Goal: Download file/media

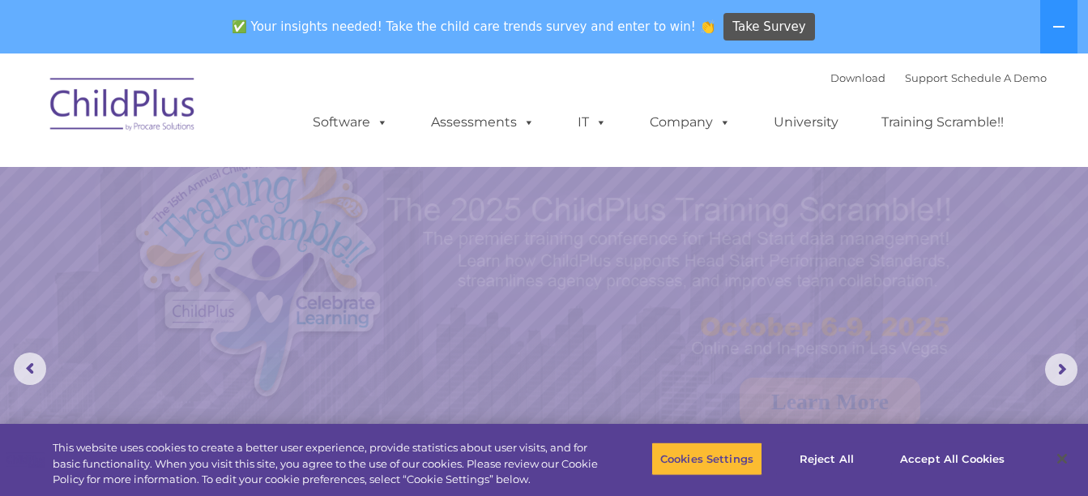
select select "MEDIUM"
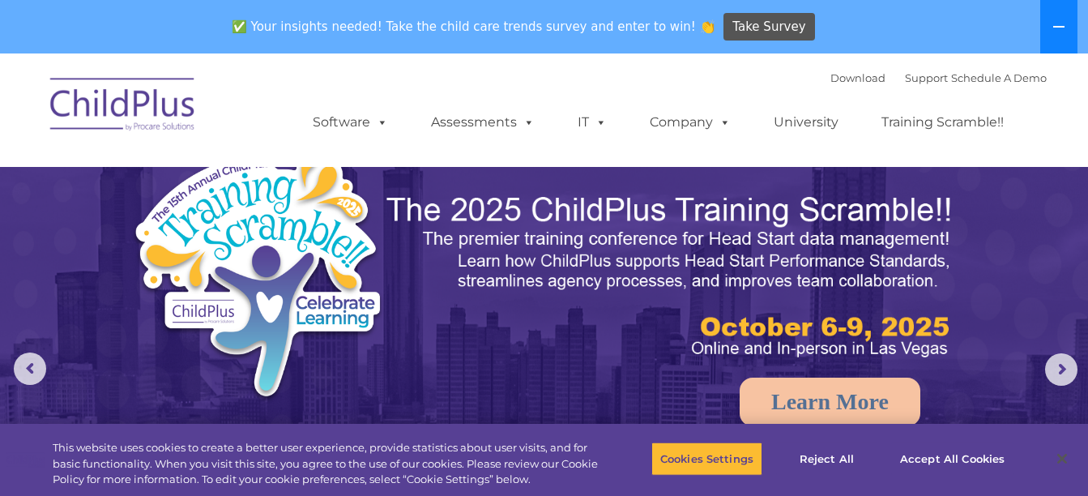
click at [1072, 26] on button at bounding box center [1058, 26] width 37 height 53
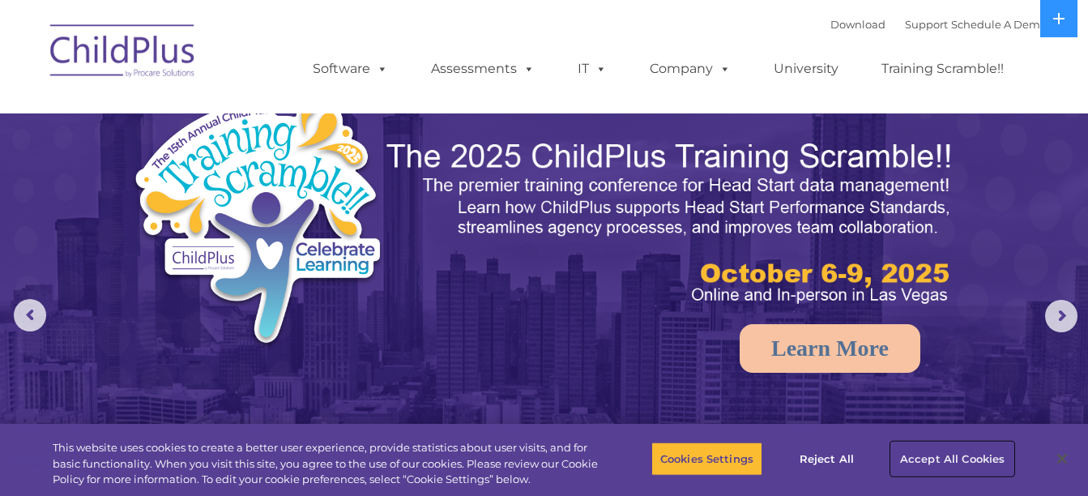
click at [952, 458] on button "Accept All Cookies" at bounding box center [952, 458] width 122 height 34
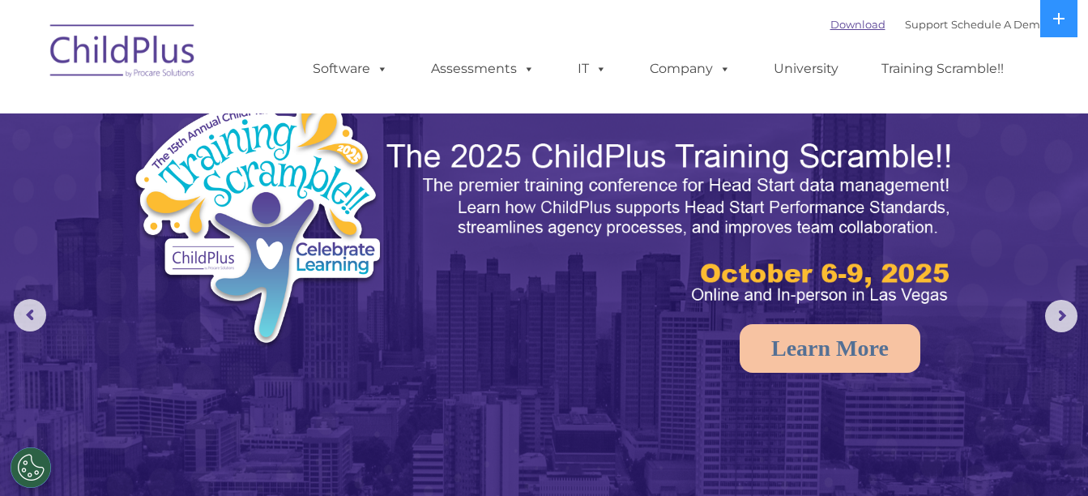
click at [832, 27] on link "Download" at bounding box center [857, 24] width 55 height 13
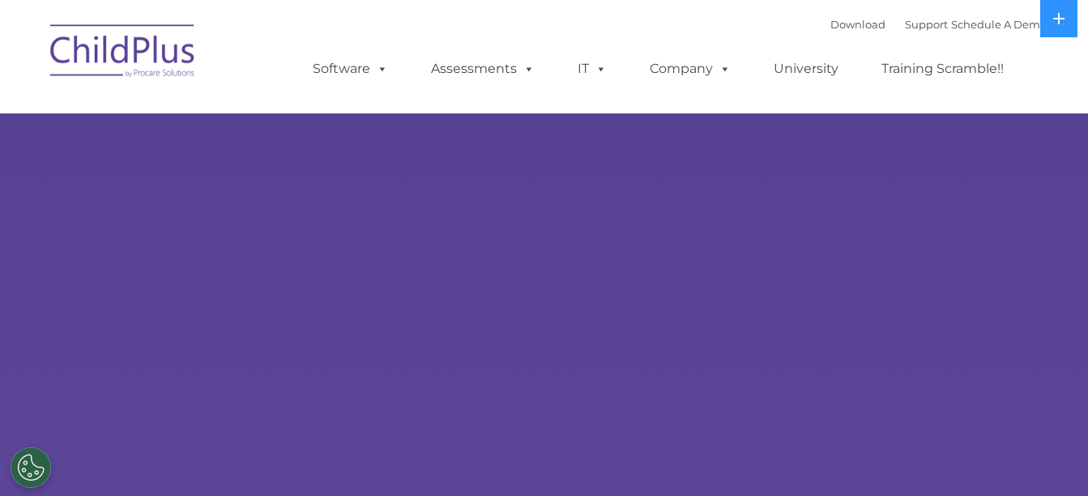
select select "MEDIUM"
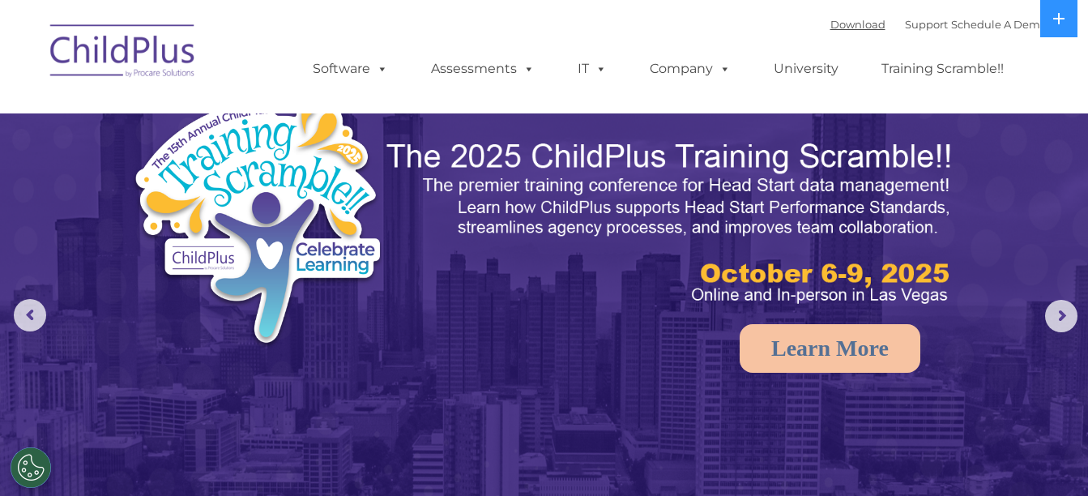
click at [837, 28] on link "Download" at bounding box center [857, 24] width 55 height 13
